Goal: Find contact information: Find contact information

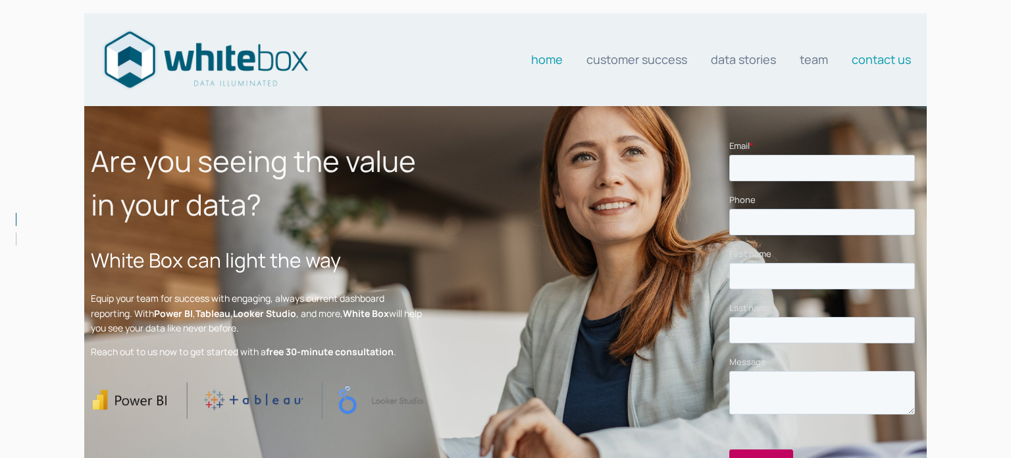
click at [903, 59] on link "Contact us" at bounding box center [881, 59] width 59 height 26
